Goal: Task Accomplishment & Management: Manage account settings

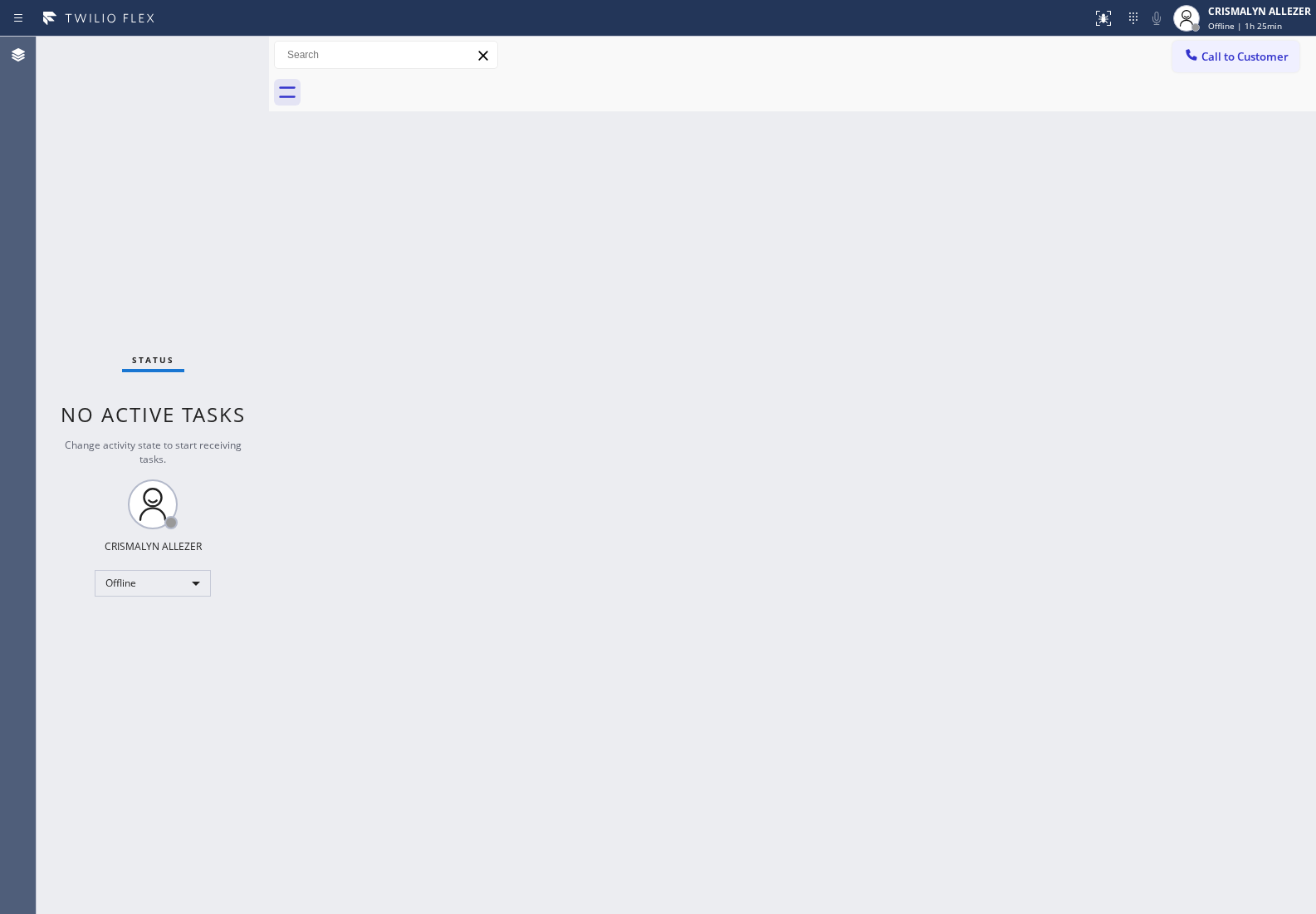
click at [1119, 399] on div "Back to Dashboard Change Sender ID Customers Technicians Select a contact Outbo…" at bounding box center [792, 475] width 1047 height 877
click at [195, 577] on div "Offline" at bounding box center [153, 583] width 116 height 27
click at [150, 652] on li "Unavailable" at bounding box center [152, 647] width 113 height 20
